Goal: Information Seeking & Learning: Find specific page/section

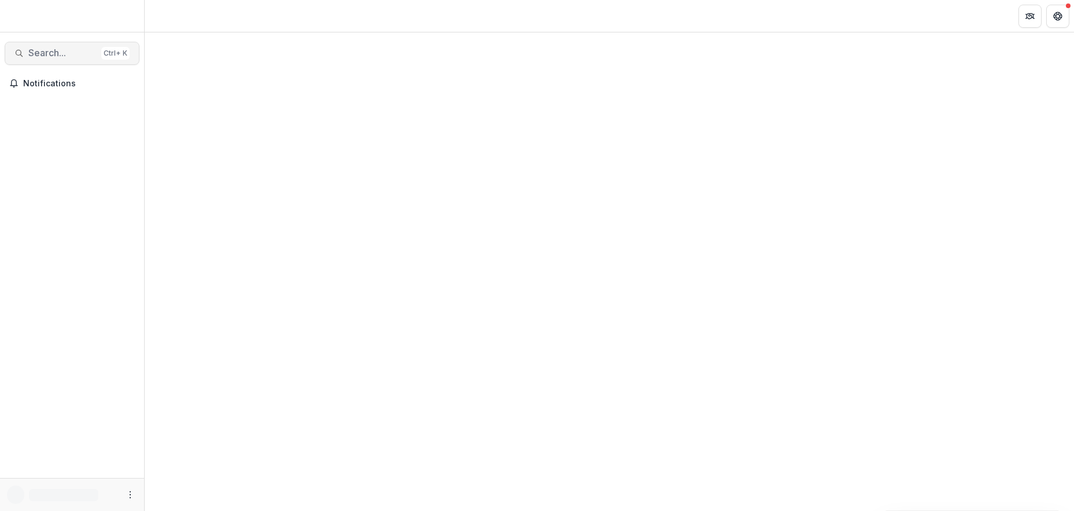
click at [43, 52] on span "Search..." at bounding box center [62, 52] width 68 height 11
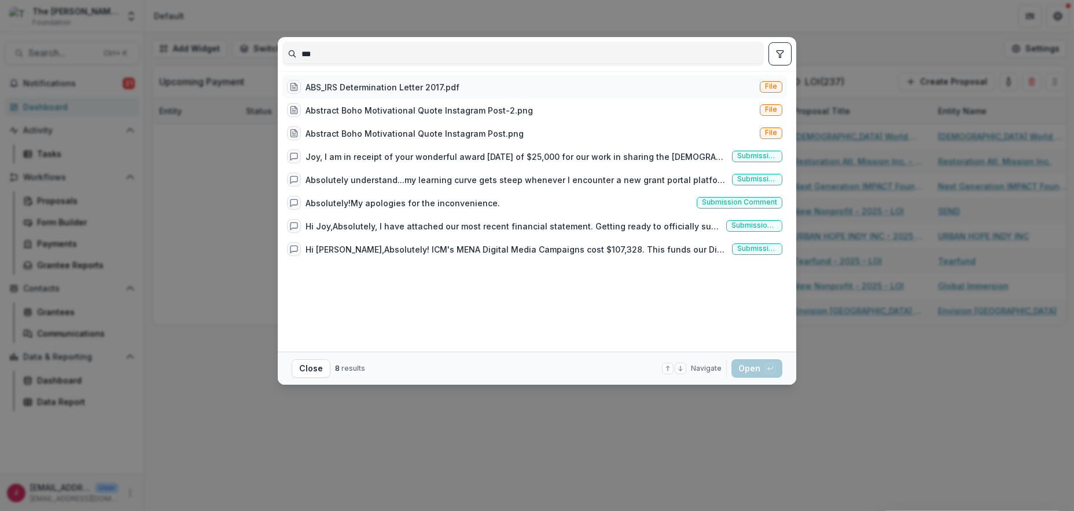
type input "***"
click at [351, 84] on div "ABS_IRS Determination Letter 2017.pdf" at bounding box center [383, 87] width 154 height 12
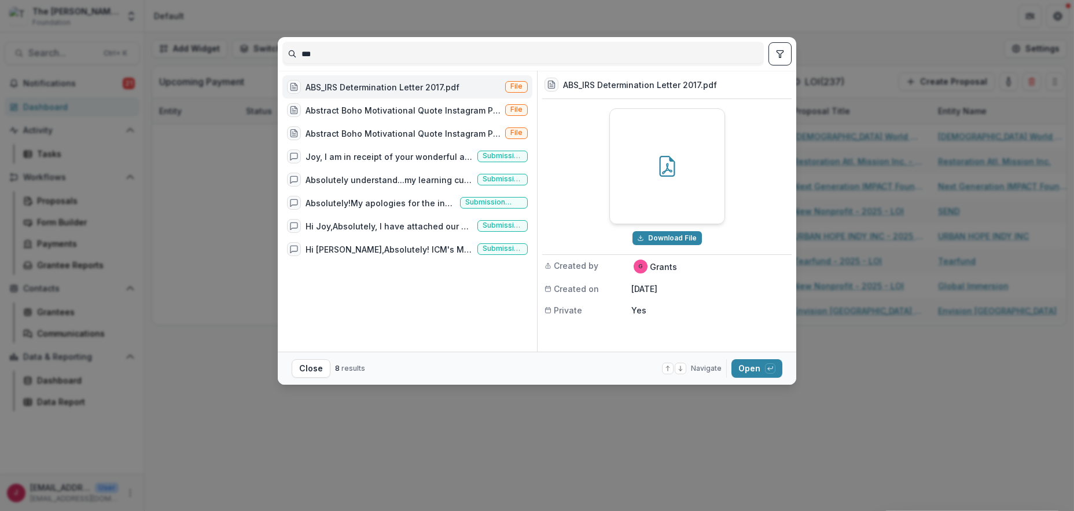
click at [351, 84] on div "ABS_IRS Determination Letter 2017.pdf" at bounding box center [383, 87] width 154 height 12
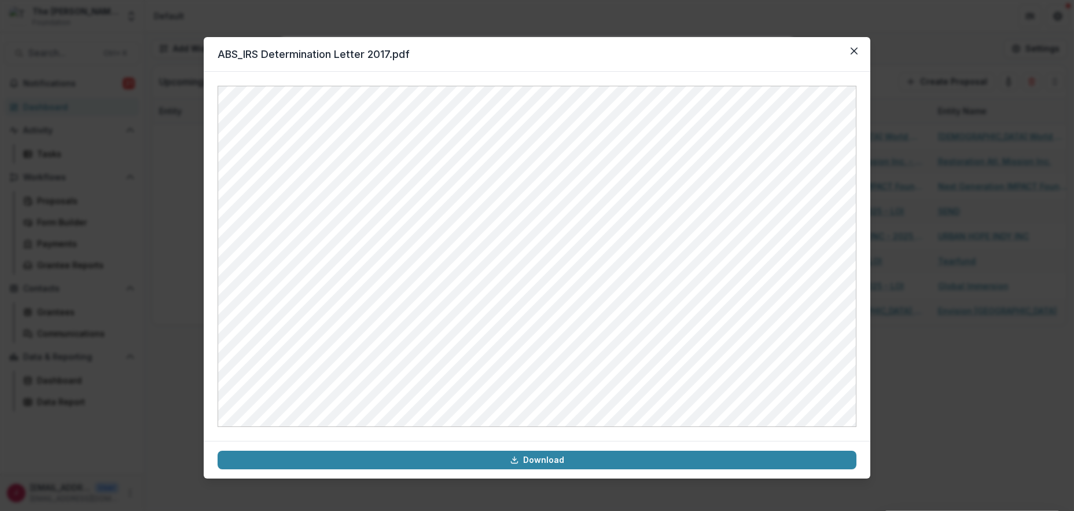
drag, startPoint x: 852, startPoint y: 47, endPoint x: 371, endPoint y: 53, distance: 480.5
click at [852, 48] on icon "Close" at bounding box center [854, 50] width 7 height 7
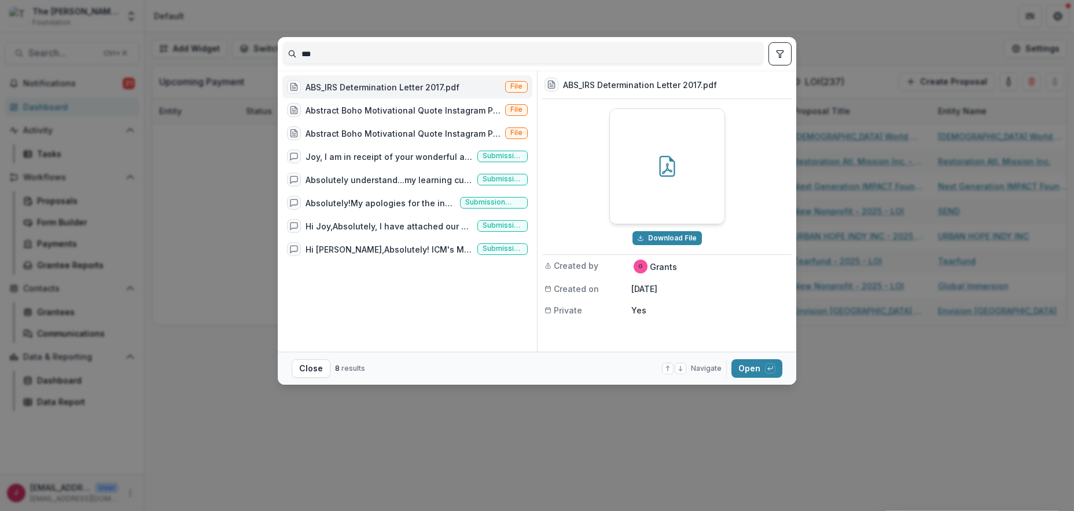
drag, startPoint x: 919, startPoint y: 361, endPoint x: 639, endPoint y: 310, distance: 284.9
click at [917, 359] on div "*** ABS_IRS Determination Letter 2017.pdf File Abstract Boho Motivational Quote…" at bounding box center [537, 255] width 1074 height 511
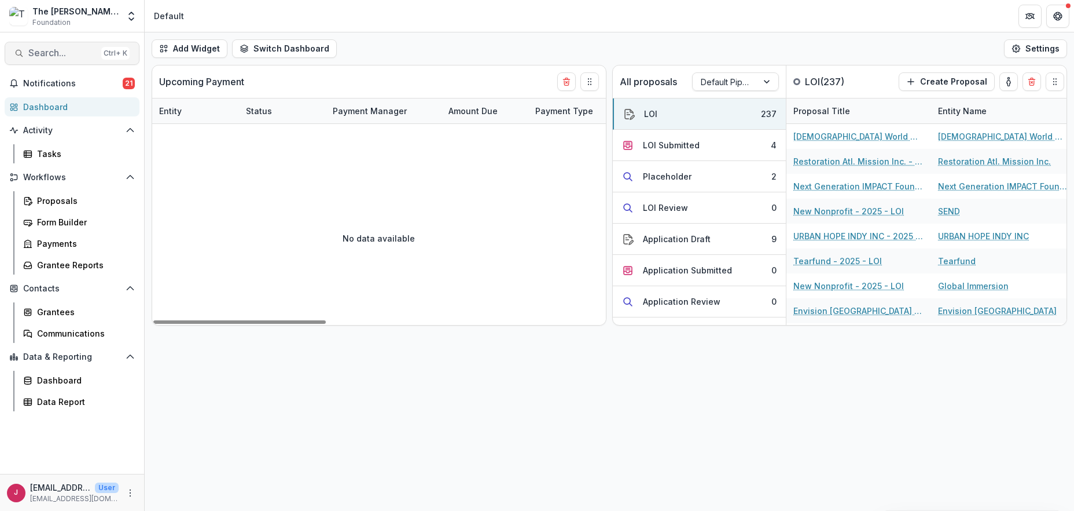
click at [45, 52] on span "Search..." at bounding box center [62, 52] width 68 height 11
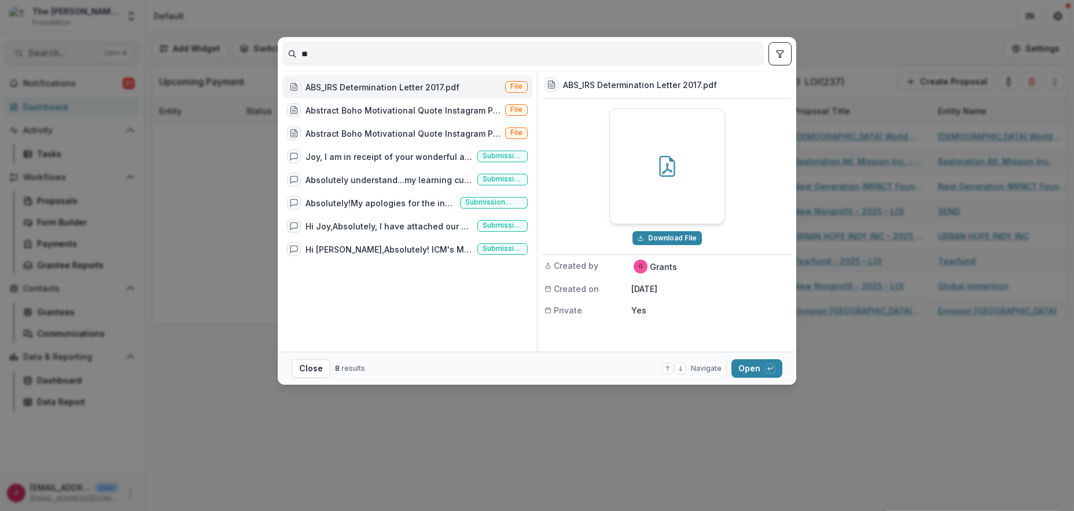
type input "*"
type input "**********"
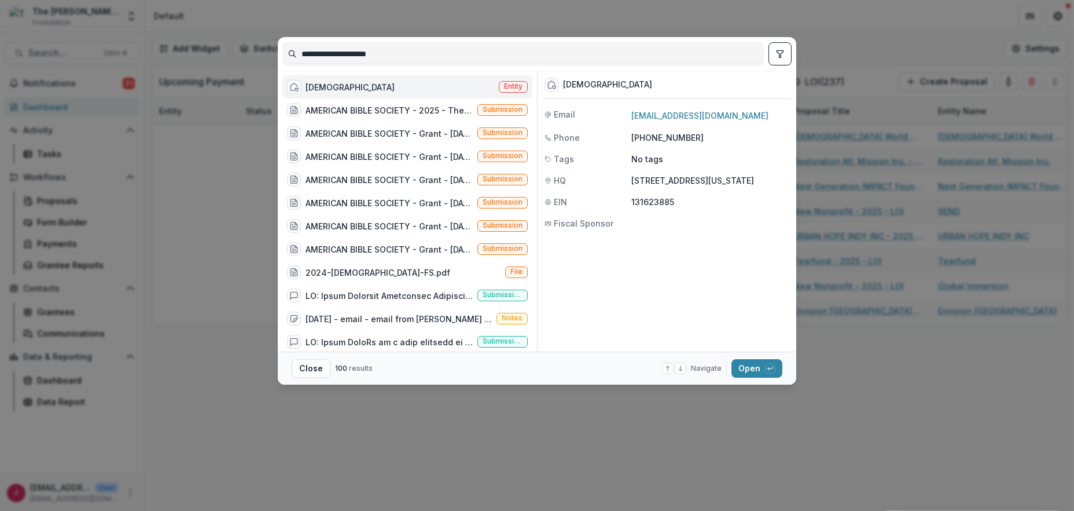
click at [339, 83] on div "[DEMOGRAPHIC_DATA]" at bounding box center [350, 87] width 89 height 12
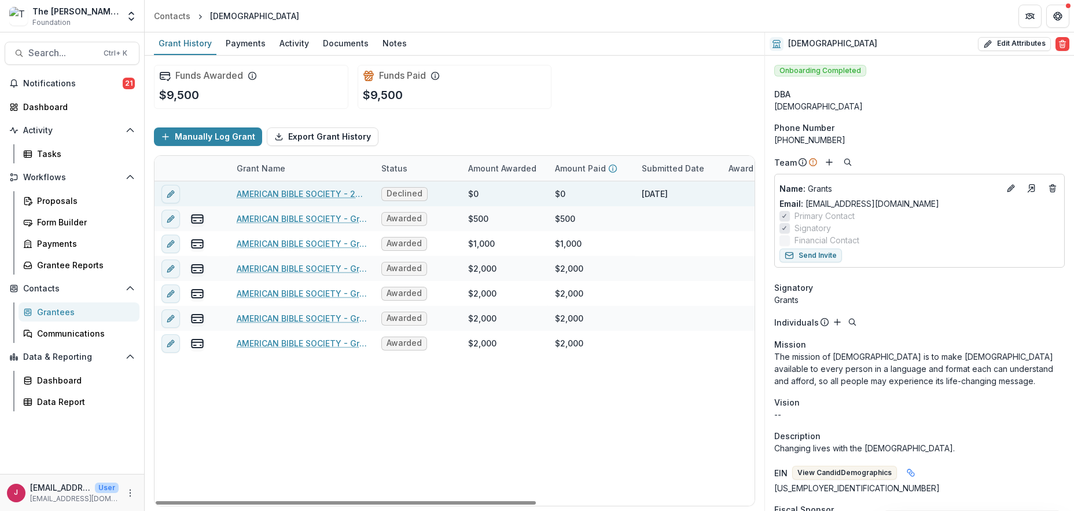
click at [307, 192] on link "AMERICAN BIBLE SOCIETY - 2025 - The [PERSON_NAME] Foundation Grant Proposal App…" at bounding box center [302, 194] width 131 height 12
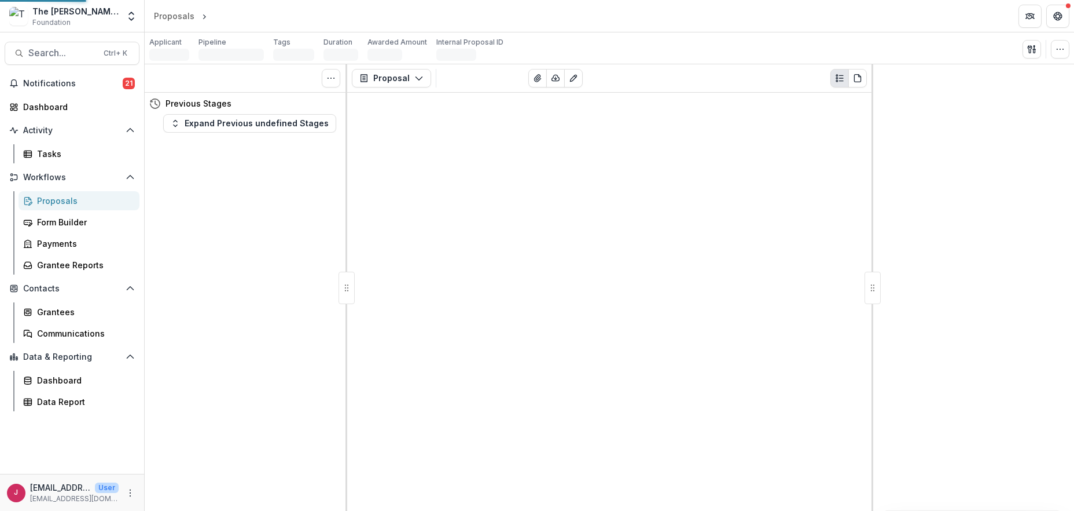
click at [307, 192] on div "Tasks 0 Show Cancelled Tasks Previous Stages Expand Previous undefined Stages" at bounding box center [246, 287] width 203 height 446
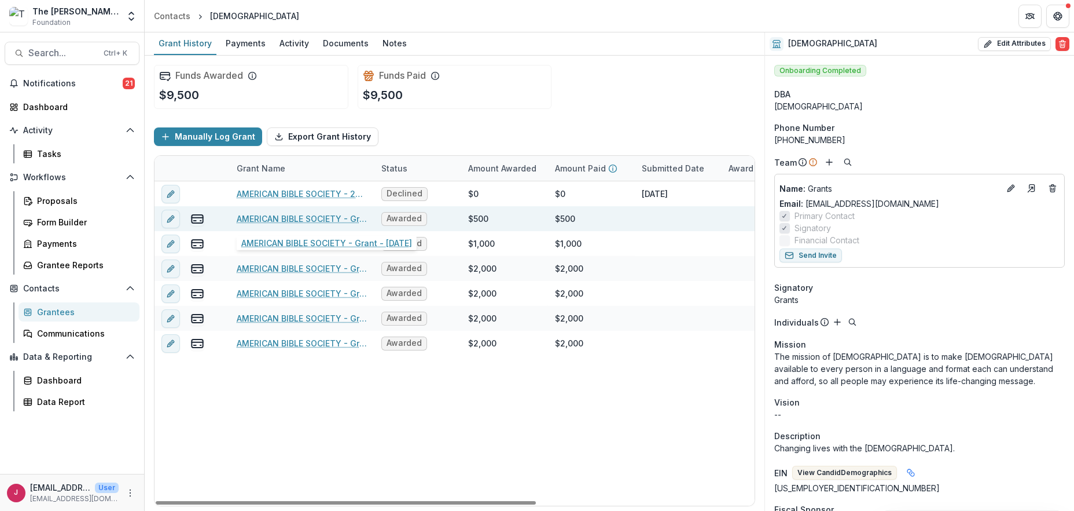
click at [337, 217] on link "AMERICAN BIBLE SOCIETY - Grant - [DATE]" at bounding box center [302, 218] width 131 height 12
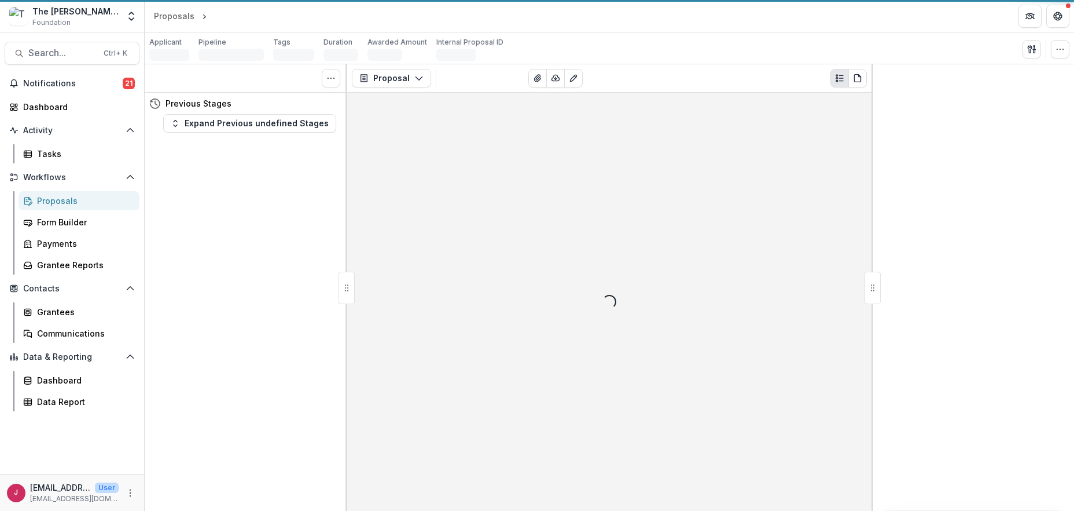
click at [337, 217] on div "Tasks 0 Show Cancelled Tasks Previous Stages Expand Previous undefined Stages" at bounding box center [246, 287] width 203 height 446
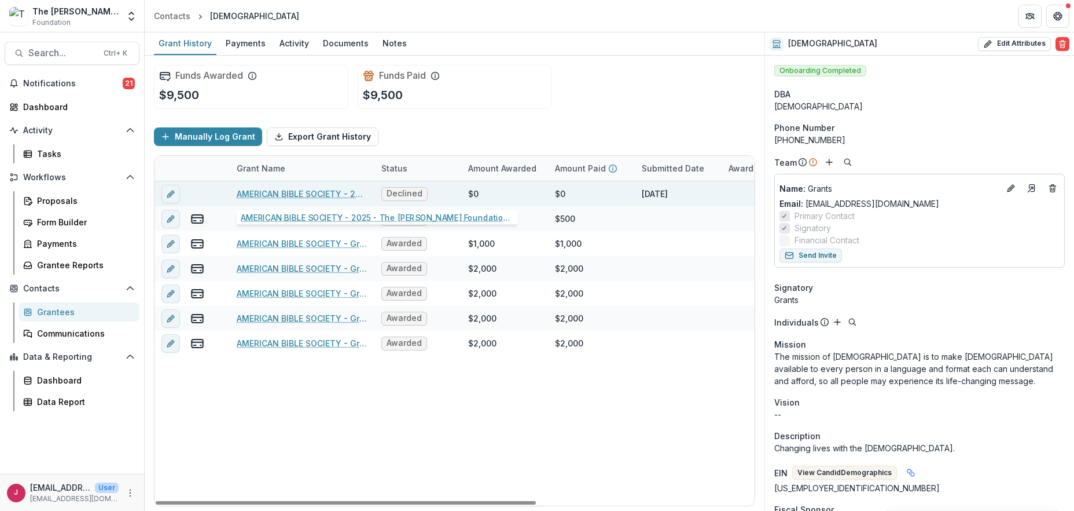
click at [310, 194] on link "AMERICAN BIBLE SOCIETY - 2025 - The [PERSON_NAME] Foundation Grant Proposal App…" at bounding box center [302, 194] width 131 height 12
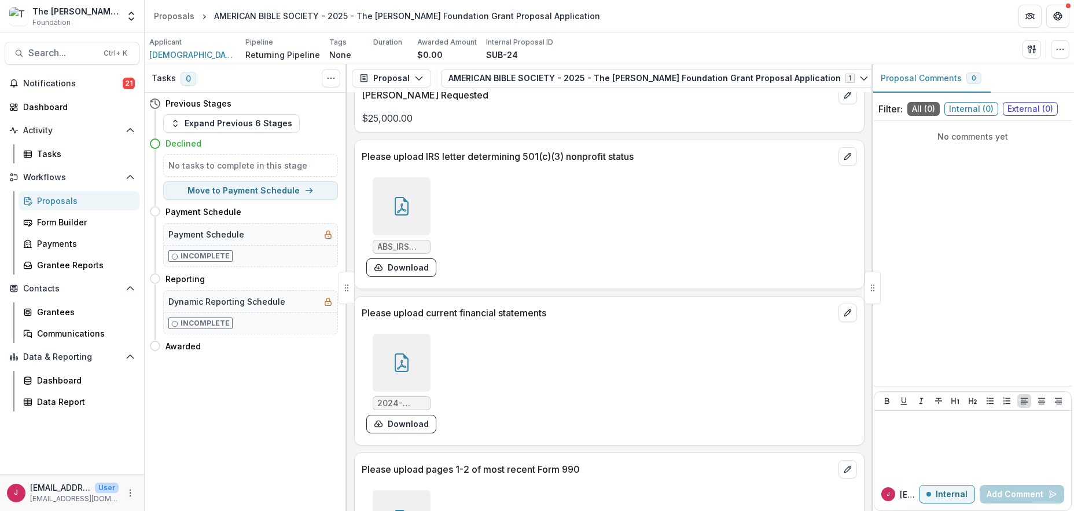
scroll to position [1158, 0]
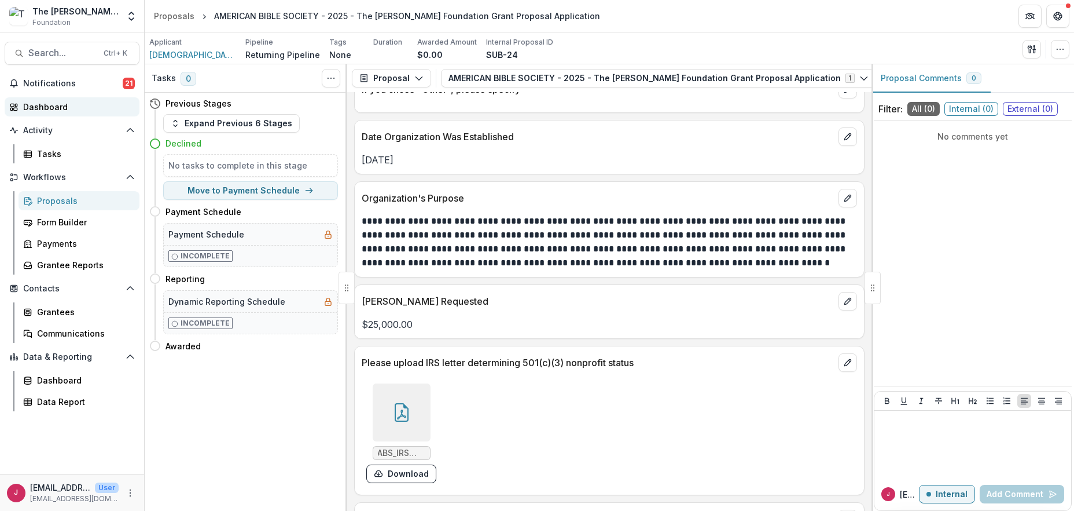
drag, startPoint x: 75, startPoint y: 83, endPoint x: 101, endPoint y: 98, distance: 30.6
click at [75, 83] on span "Notifications" at bounding box center [73, 84] width 100 height 10
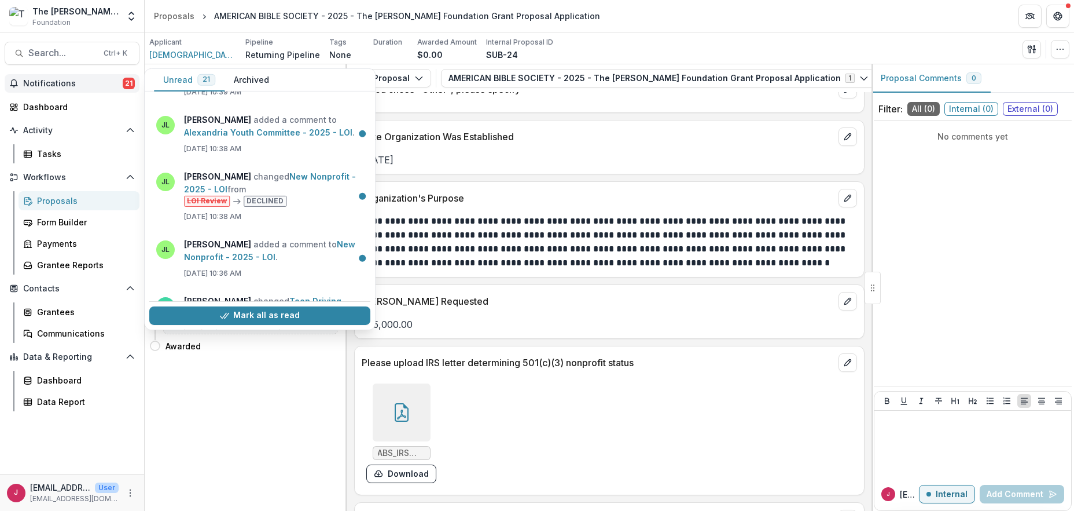
scroll to position [1142, 0]
click at [276, 316] on button "Mark all as read" at bounding box center [259, 315] width 221 height 19
